Goal: Task Accomplishment & Management: Use online tool/utility

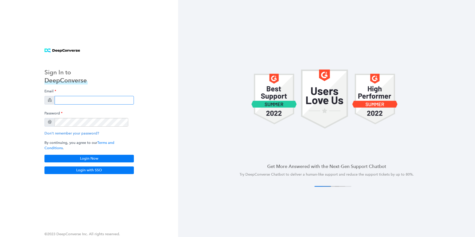
click at [70, 96] on input "email" at bounding box center [94, 100] width 79 height 9
click at [78, 96] on input "email" at bounding box center [94, 100] width 79 height 9
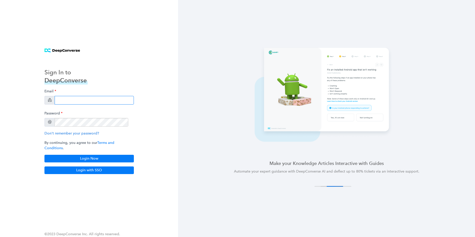
paste input "[EMAIL_ADDRESS][DOMAIN_NAME]"
type input "[EMAIL_ADDRESS][DOMAIN_NAME]"
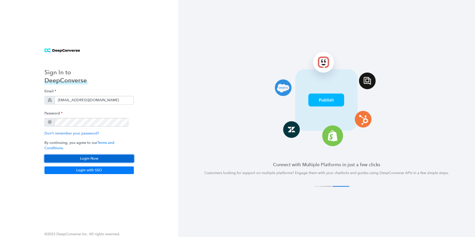
click at [107, 160] on button "Login Now" at bounding box center [88, 159] width 89 height 8
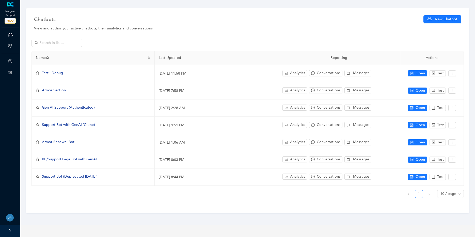
click at [12, 232] on icon "right" at bounding box center [10, 231] width 4 height 4
